Goal: Check status: Check status

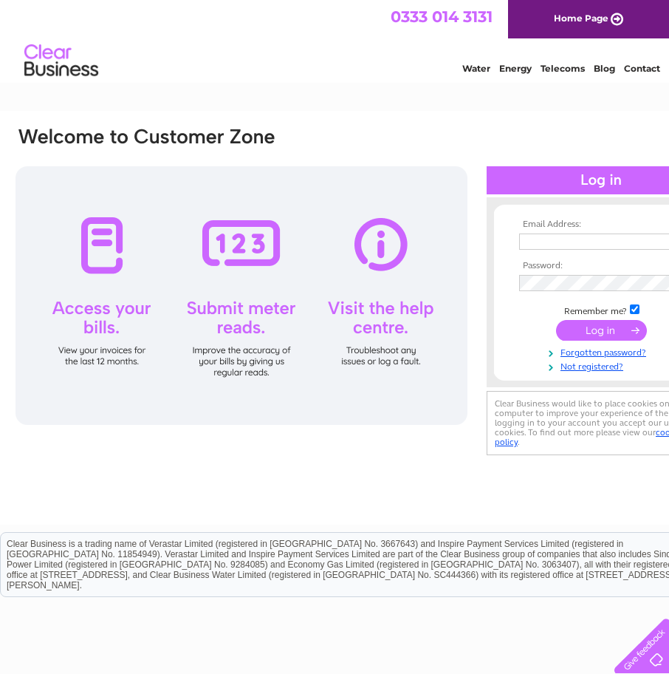
type input "[EMAIL_ADDRESS][PERSON_NAME][DOMAIN_NAME]"
click at [611, 330] on input "submit" at bounding box center [601, 330] width 91 height 21
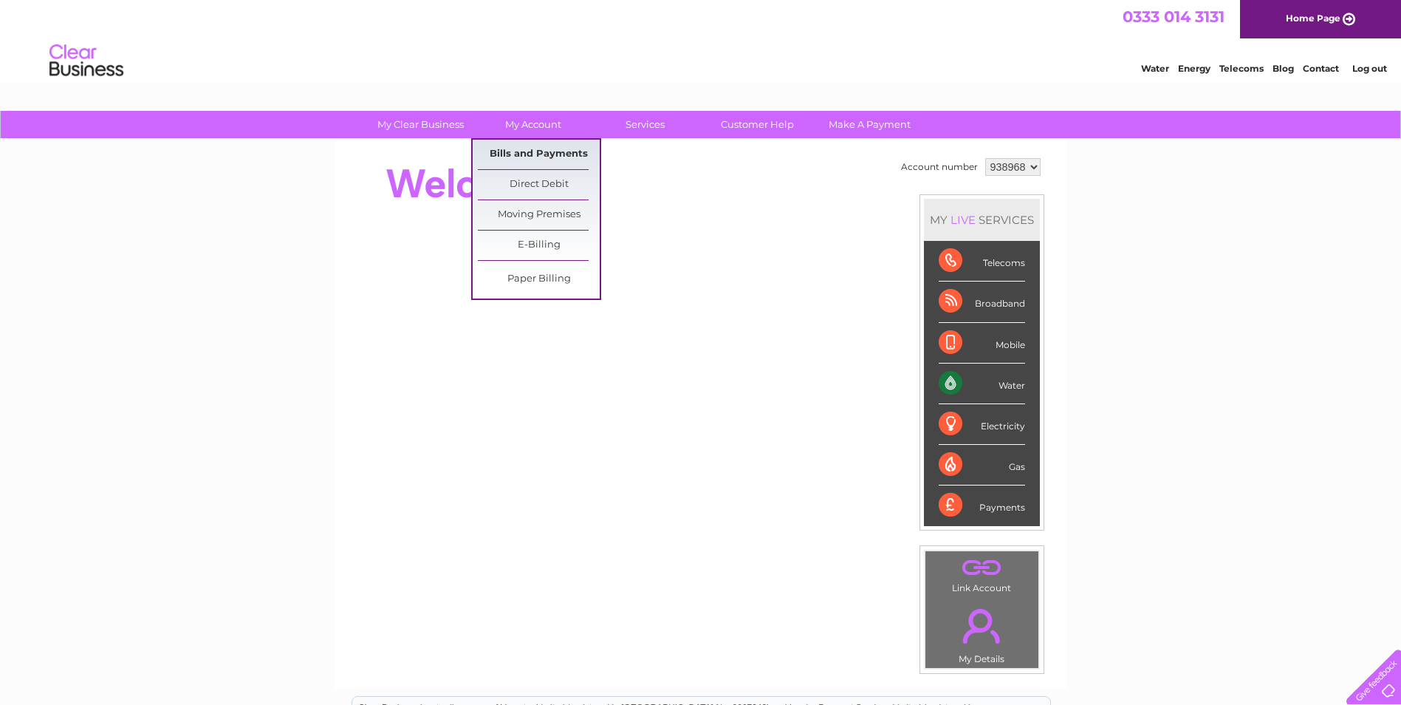
click at [536, 149] on link "Bills and Payments" at bounding box center [539, 155] width 122 height 30
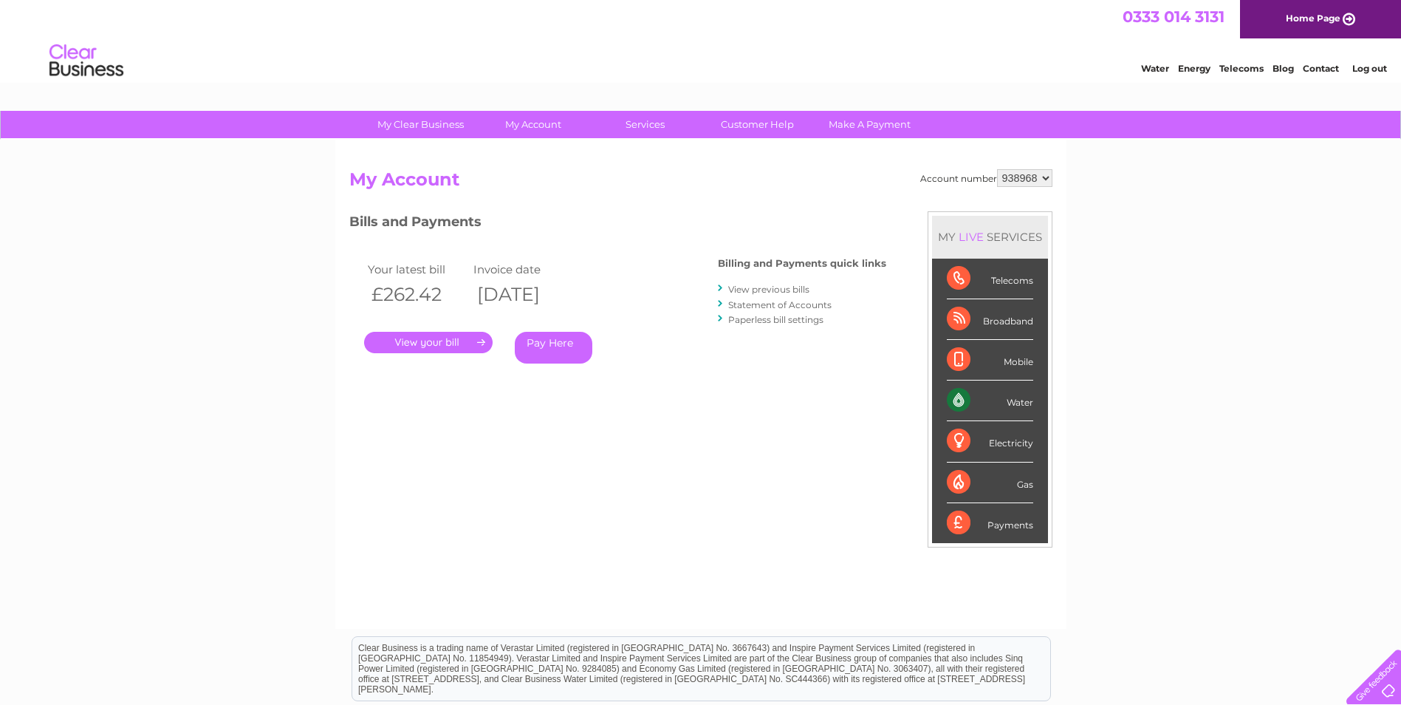
click at [428, 346] on link "." at bounding box center [428, 342] width 129 height 21
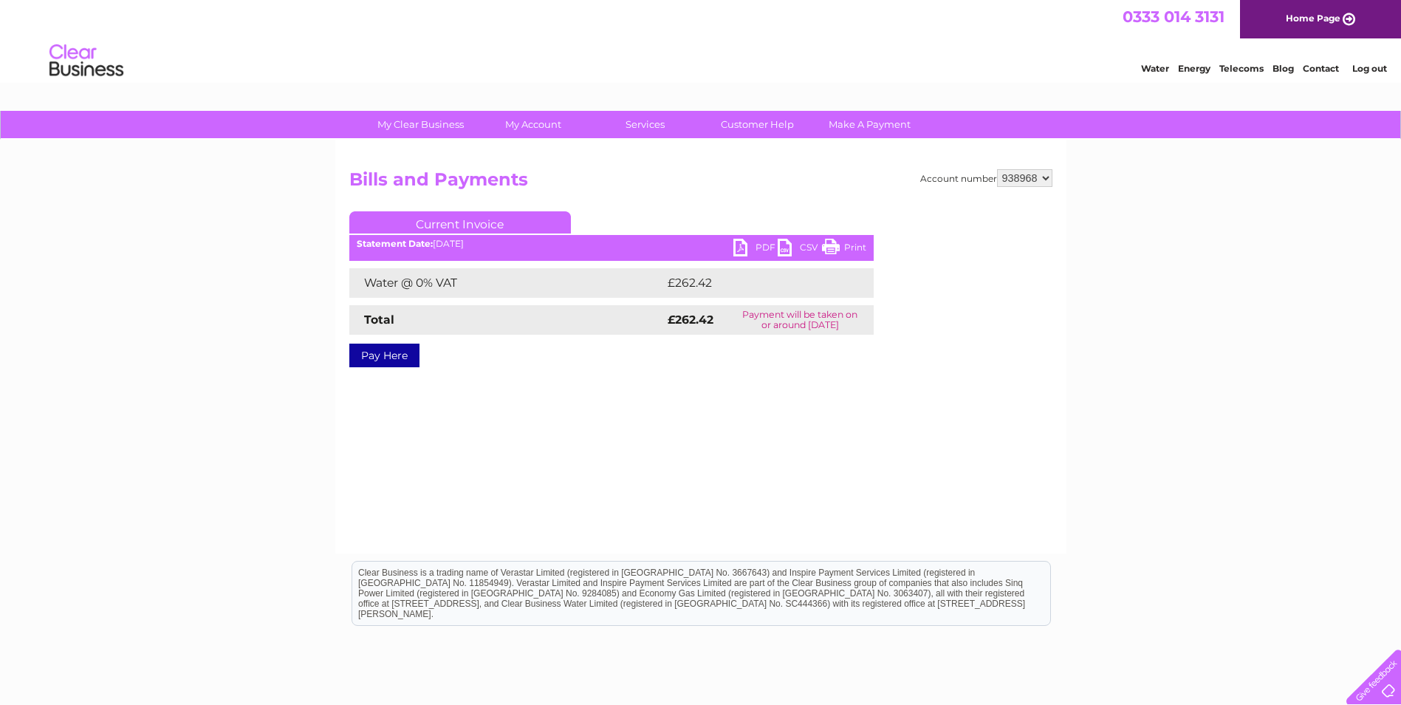
click at [751, 247] on link "PDF" at bounding box center [756, 249] width 44 height 21
